Goal: Navigation & Orientation: Find specific page/section

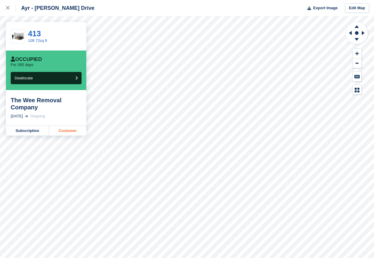
click at [73, 130] on link "Customer" at bounding box center [67, 131] width 37 height 10
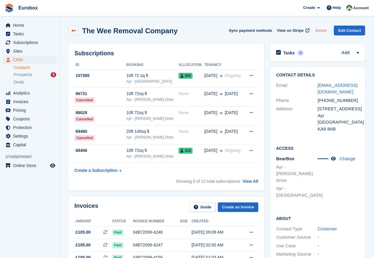
click at [74, 31] on icon at bounding box center [73, 31] width 4 height 4
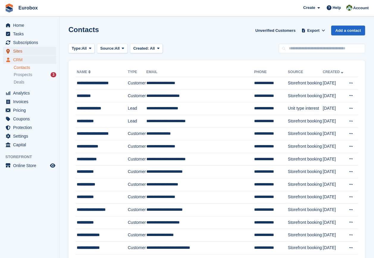
click at [24, 50] on span "Sites" at bounding box center [31, 51] width 36 height 8
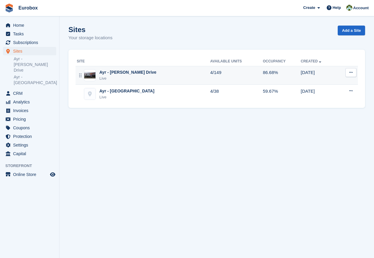
click at [118, 70] on div "Ayr - [PERSON_NAME] Drive" at bounding box center [127, 72] width 57 height 6
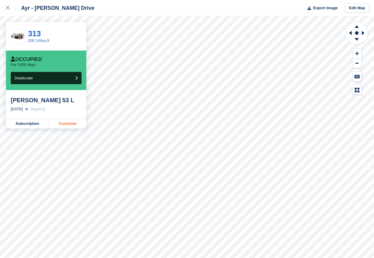
click at [77, 122] on link "Customer" at bounding box center [67, 124] width 37 height 10
